Goal: Transaction & Acquisition: Book appointment/travel/reservation

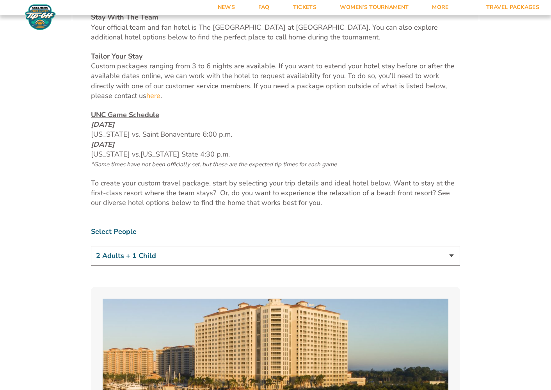
scroll to position [384, 0]
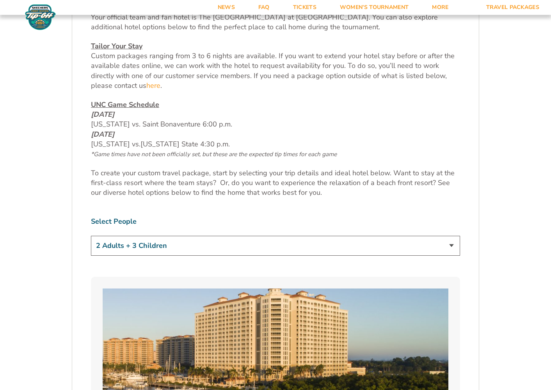
select select "2 Adults + 2 Children"
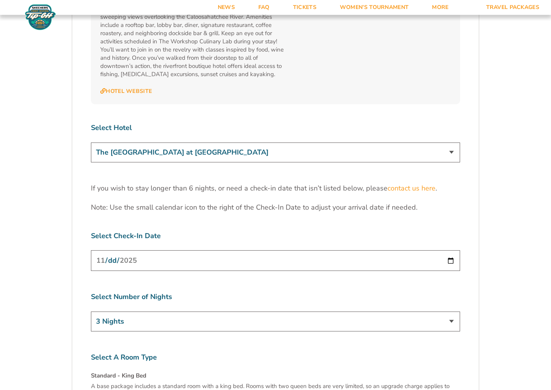
scroll to position [2370, 0]
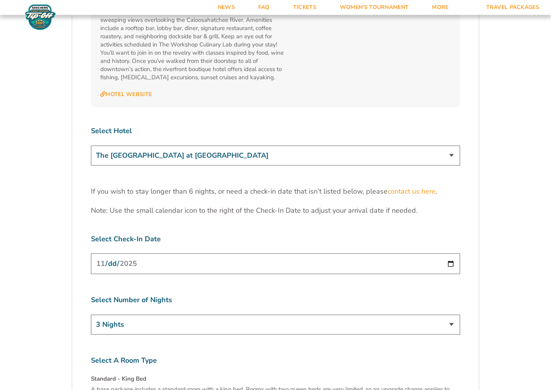
click at [170, 253] on input "[DATE]" at bounding box center [275, 263] width 369 height 21
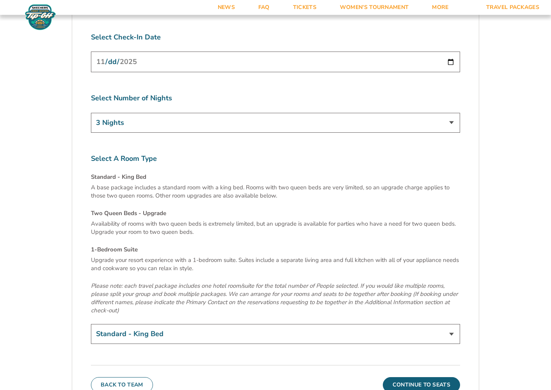
scroll to position [2578, 0]
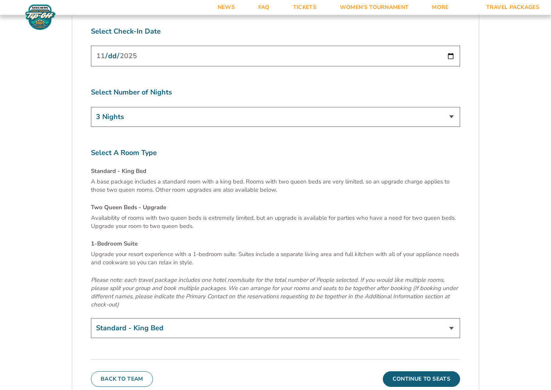
select select "Two Queen Beds - Upgrade"
click at [416, 371] on button "Continue To Seats" at bounding box center [421, 379] width 77 height 16
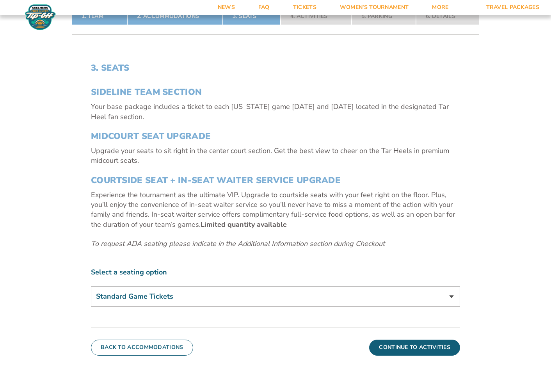
scroll to position [318, 0]
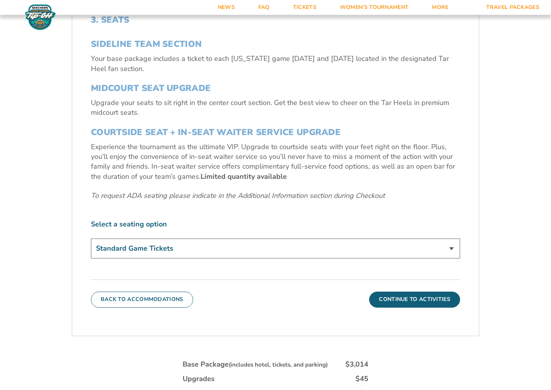
select select "Midcourt Seat Upgrade"
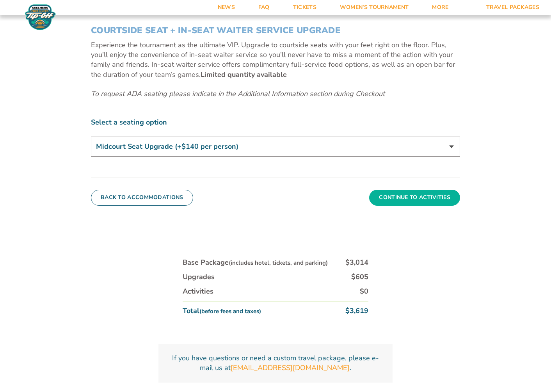
scroll to position [421, 0]
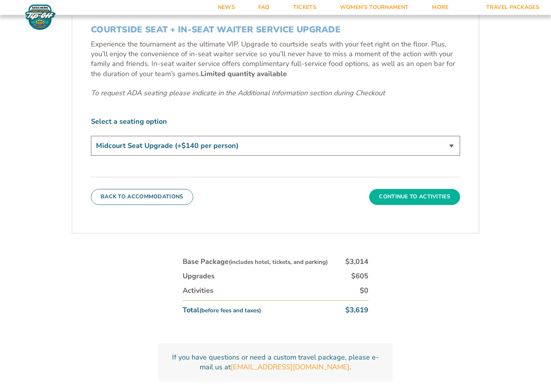
click at [423, 198] on button "Continue To Activities" at bounding box center [414, 197] width 91 height 16
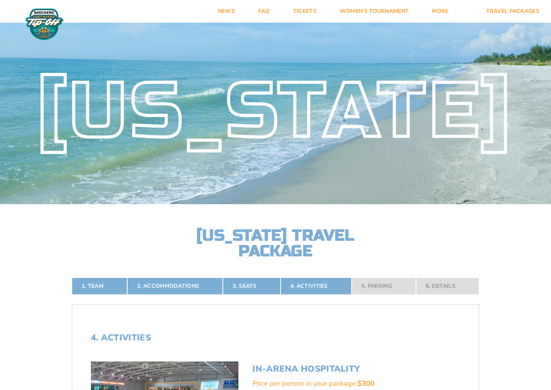
scroll to position [0, 0]
click at [300, 8] on link "Tickets" at bounding box center [305, 11] width 47 height 23
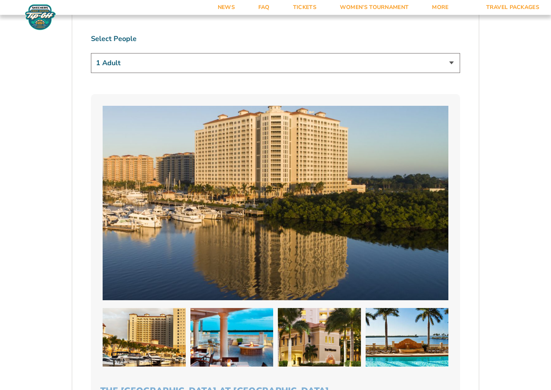
scroll to position [570, 0]
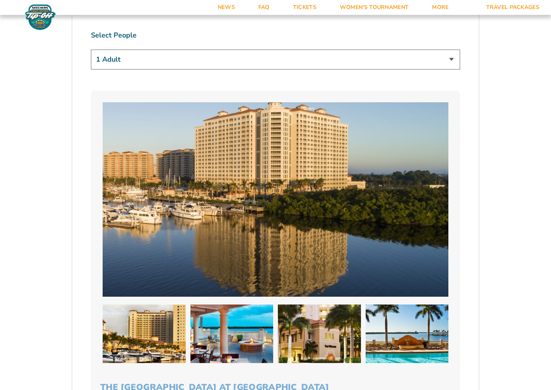
select select "3 Adults"
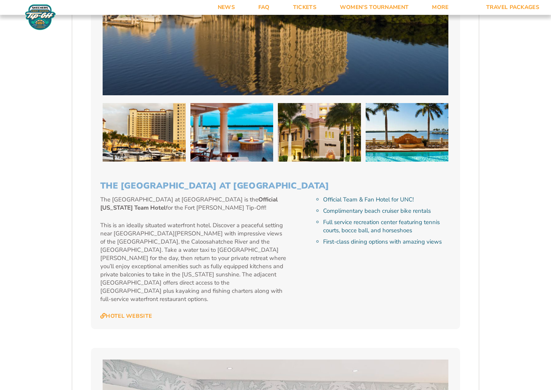
scroll to position [773, 0]
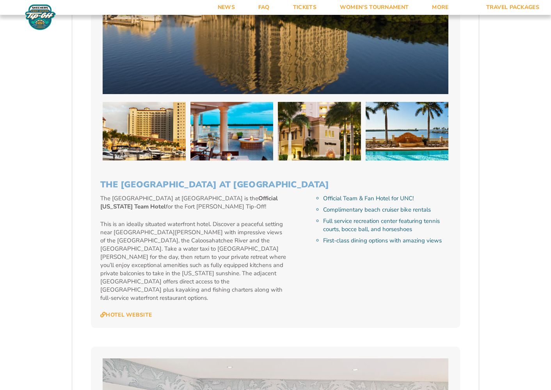
drag, startPoint x: 355, startPoint y: 184, endPoint x: 98, endPoint y: 184, distance: 257.4
click at [98, 184] on div "The Westin Cape Coral Resort at Marina Village The Westin Cape Coral Resort at …" at bounding box center [275, 108] width 369 height 440
copy h3 "The [GEOGRAPHIC_DATA] at [GEOGRAPHIC_DATA]"
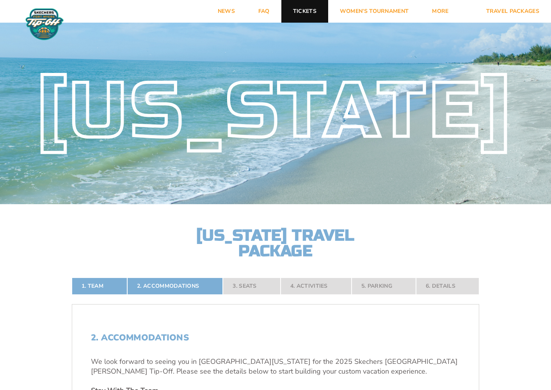
scroll to position [0, 0]
click at [262, 11] on link "FAQ" at bounding box center [264, 11] width 35 height 23
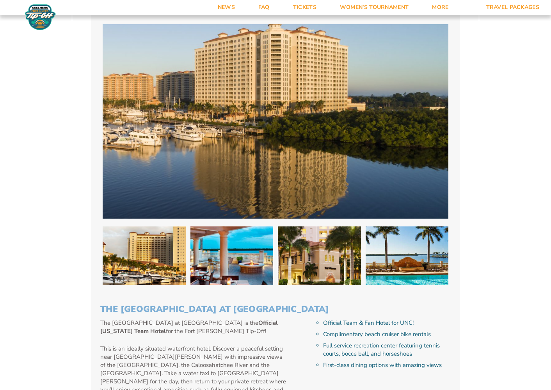
scroll to position [645, 0]
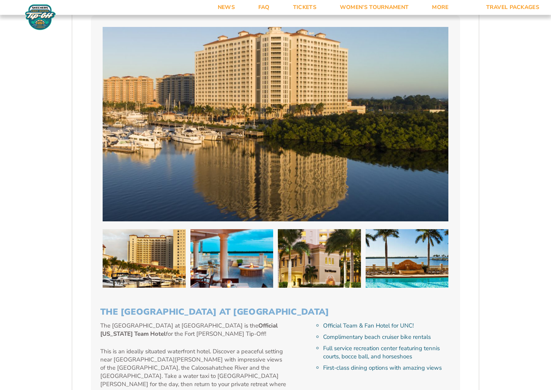
click at [223, 275] on img at bounding box center [232, 258] width 83 height 59
click at [314, 261] on img at bounding box center [319, 258] width 83 height 59
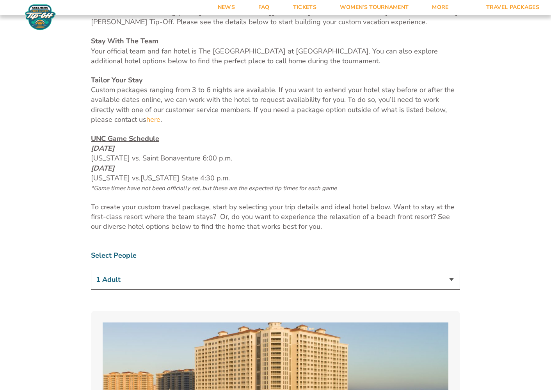
scroll to position [332, 0]
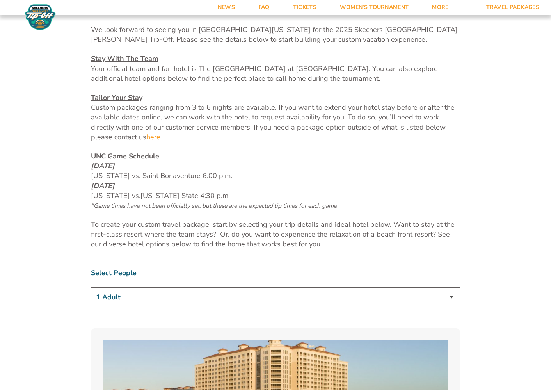
click at [187, 145] on div "We look forward to seeing you in [GEOGRAPHIC_DATA][US_STATE] for the 2025 Skech…" at bounding box center [275, 137] width 369 height 225
select select "2 Adults"
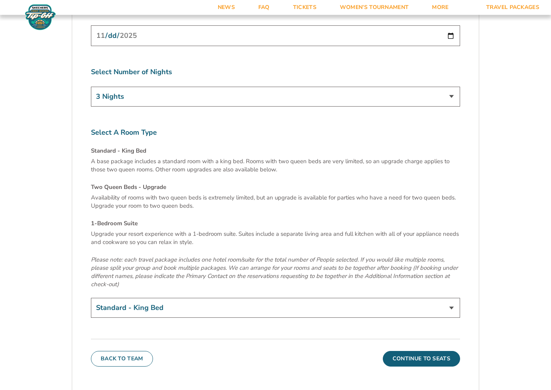
scroll to position [2600, 0]
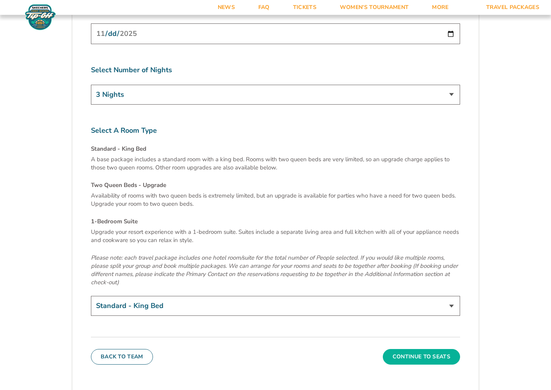
click at [403, 349] on button "Continue To Seats" at bounding box center [421, 357] width 77 height 16
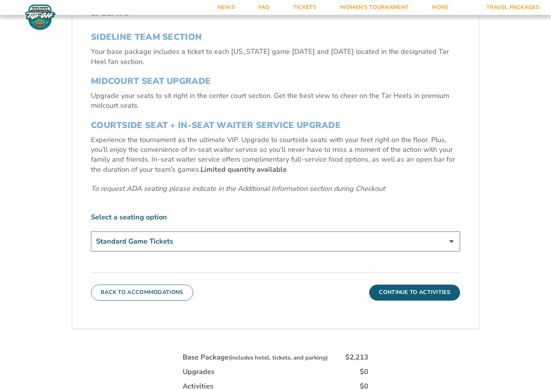
scroll to position [339, 0]
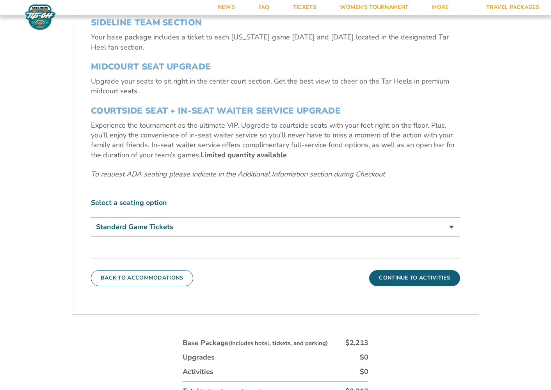
click at [442, 214] on div "Select a seating option Standard Game Tickets Midcourt Seat Upgrade (+$140 per …" at bounding box center [275, 218] width 369 height 41
click at [415, 278] on button "Continue To Activities" at bounding box center [414, 278] width 91 height 16
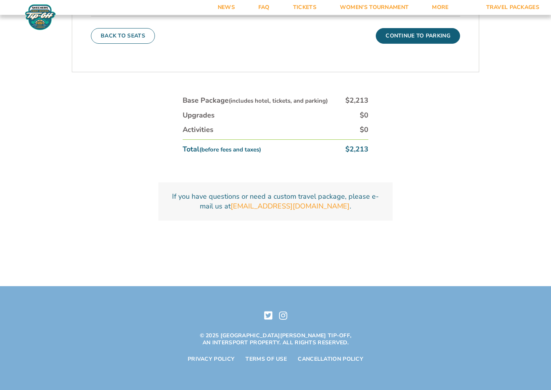
scroll to position [503, 0]
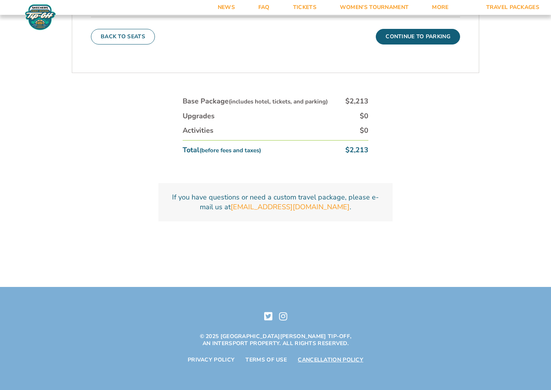
click at [323, 358] on link "Cancellation Policy" at bounding box center [331, 360] width 66 height 7
